Goal: Transaction & Acquisition: Purchase product/service

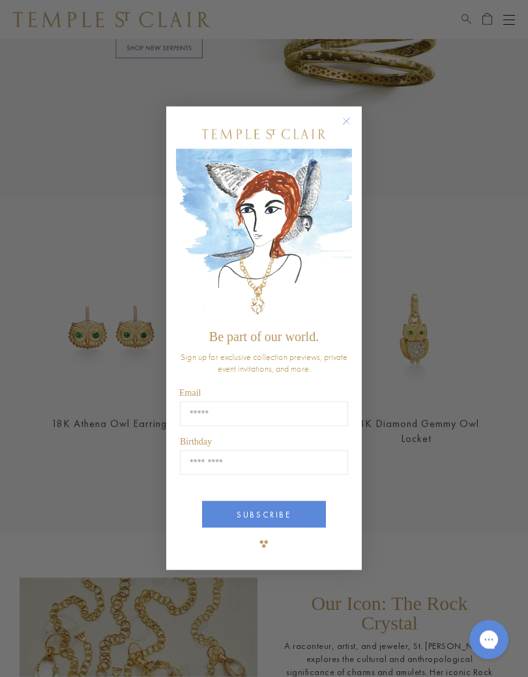
scroll to position [1006, 0]
click at [349, 122] on circle "Close dialog" at bounding box center [347, 122] width 16 height 16
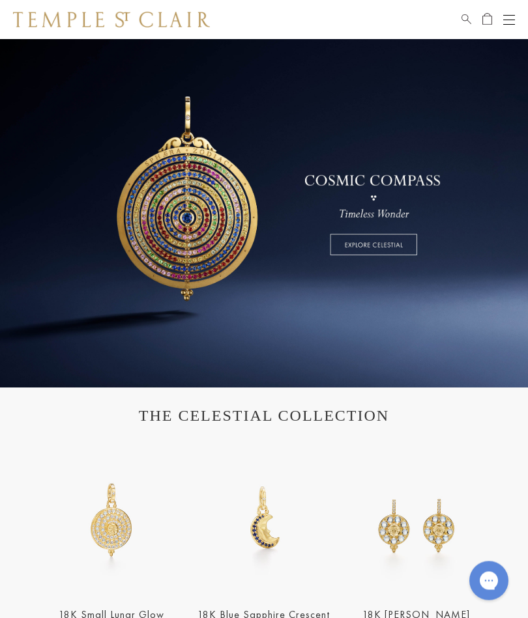
scroll to position [0, 0]
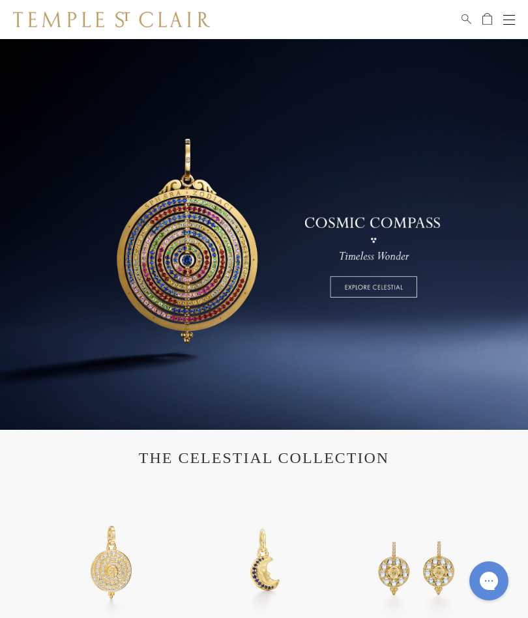
click at [514, 12] on button "Open navigation" at bounding box center [509, 20] width 12 height 16
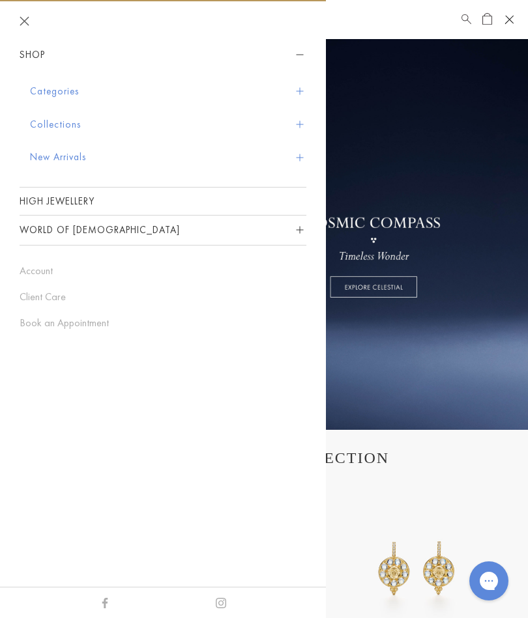
click at [305, 87] on button "Categories" at bounding box center [168, 91] width 276 height 33
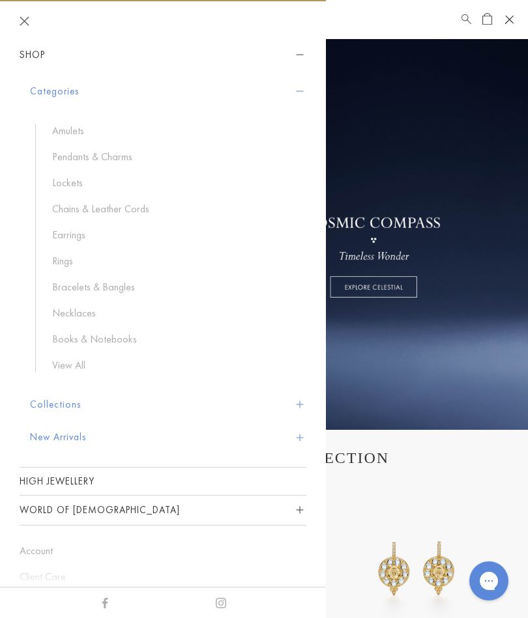
click at [121, 284] on link "Bracelets & Bangles" at bounding box center [172, 287] width 241 height 14
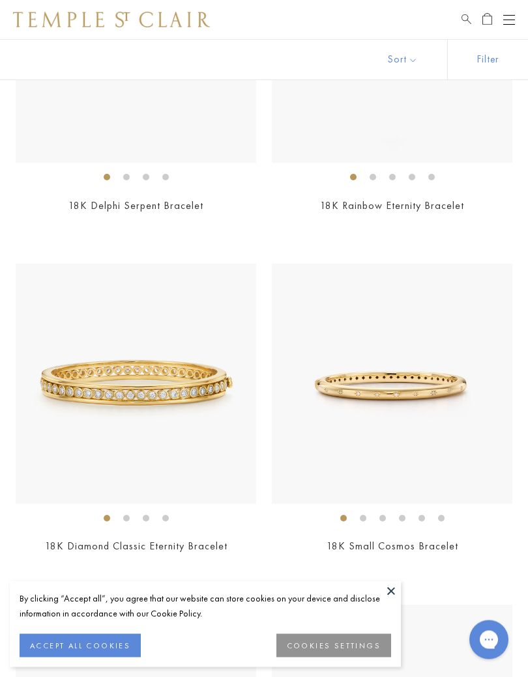
scroll to position [283, 0]
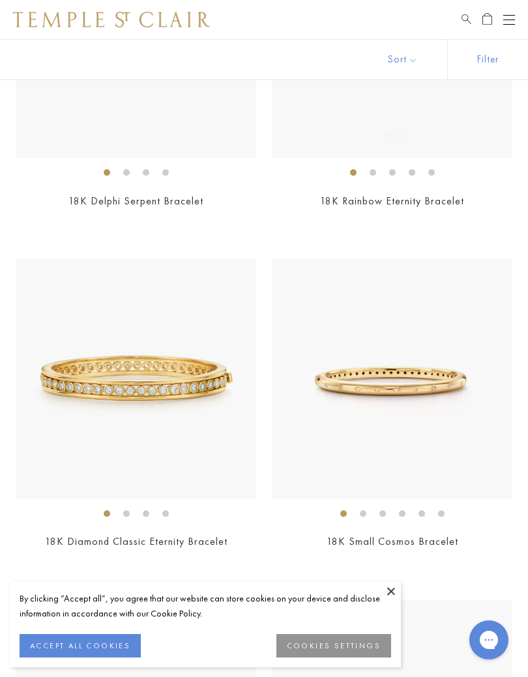
click at [391, 589] on button at bounding box center [391, 592] width 20 height 20
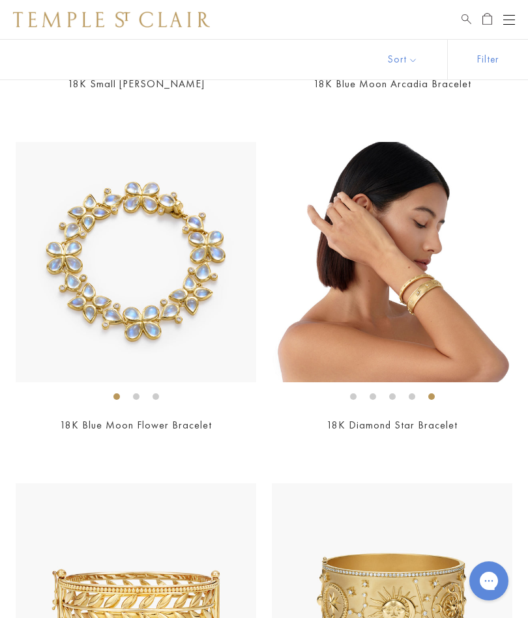
scroll to position [4509, 0]
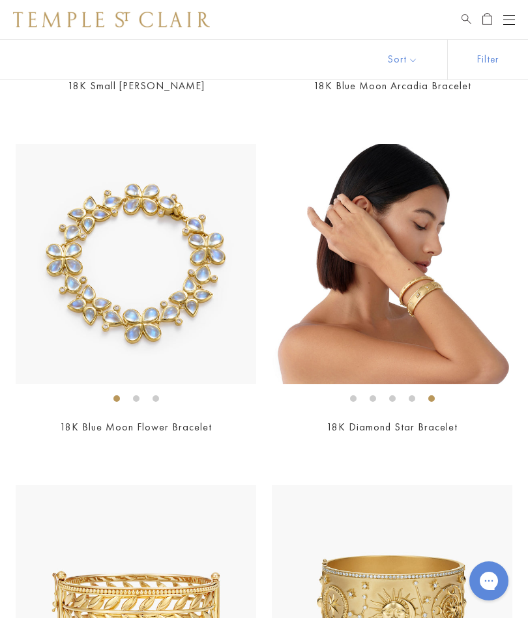
click at [214, 270] on img at bounding box center [136, 264] width 240 height 240
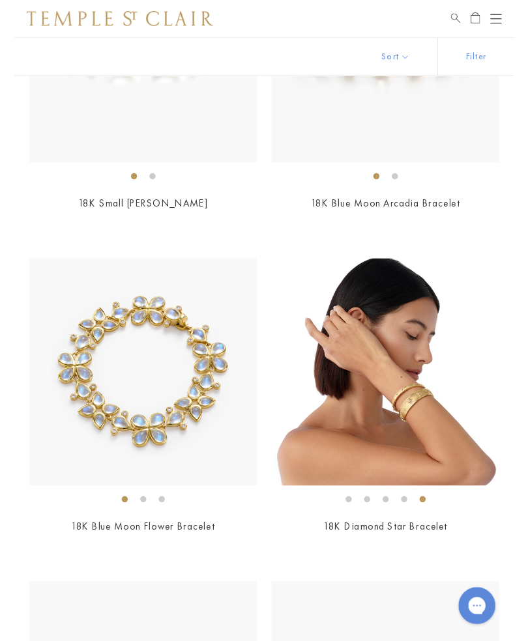
scroll to position [4380, 0]
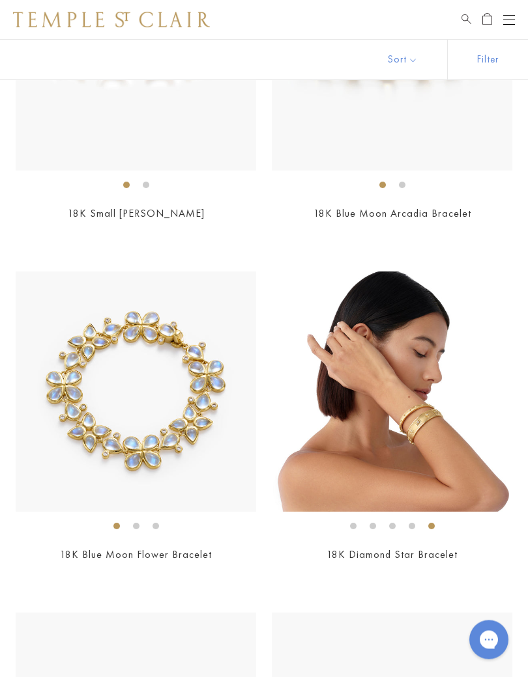
click at [183, 376] on img at bounding box center [136, 392] width 240 height 240
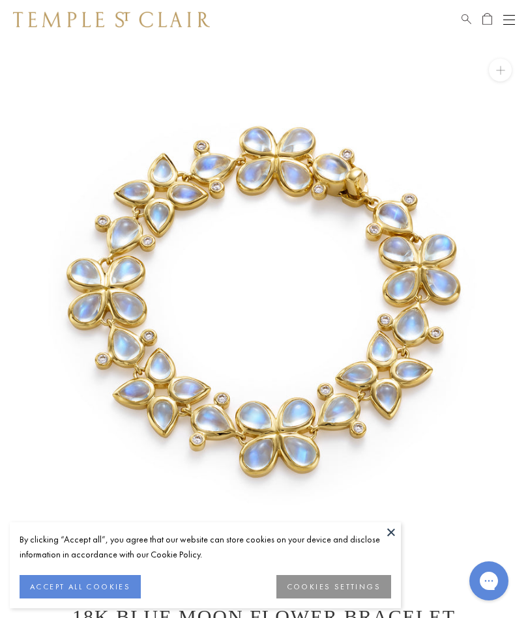
click at [393, 536] on button at bounding box center [391, 532] width 20 height 20
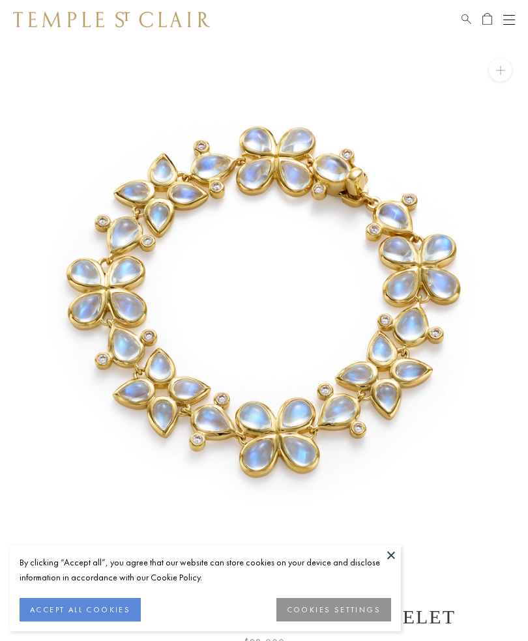
click at [393, 556] on button at bounding box center [391, 555] width 20 height 20
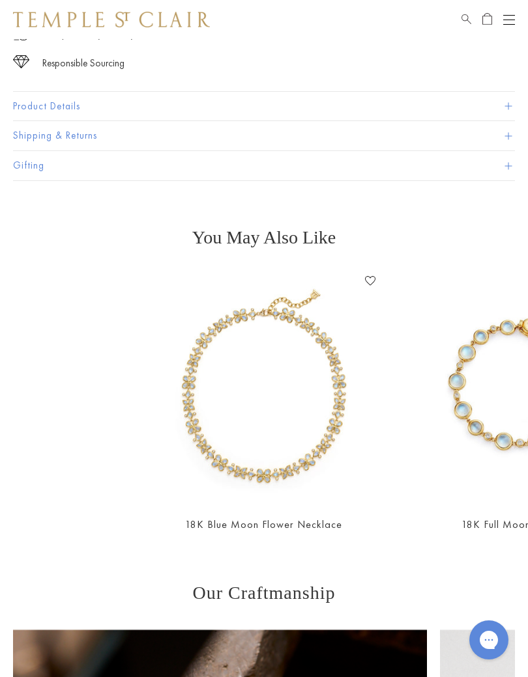
click at [320, 437] on img at bounding box center [264, 388] width 234 height 234
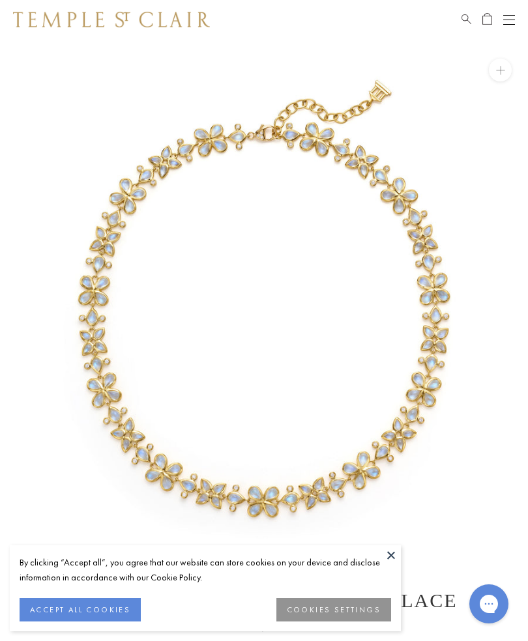
click at [389, 557] on button at bounding box center [391, 555] width 20 height 20
